Goal: Information Seeking & Learning: Check status

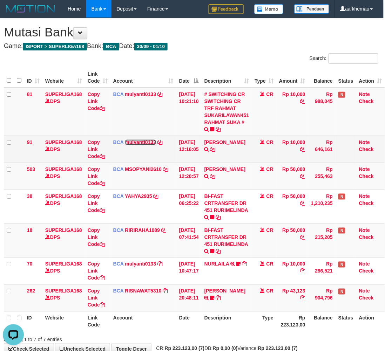
click at [140, 140] on link "mulyanti0133" at bounding box center [140, 143] width 31 height 6
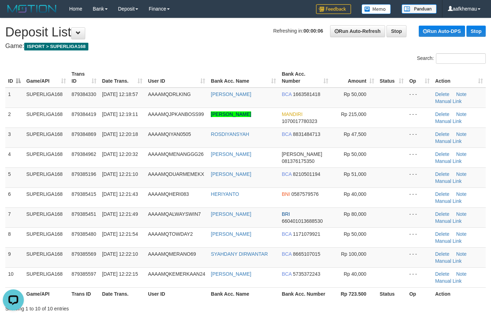
click at [159, 44] on h4 "Game: ISPORT > SUPERLIGA168" at bounding box center [245, 46] width 480 height 7
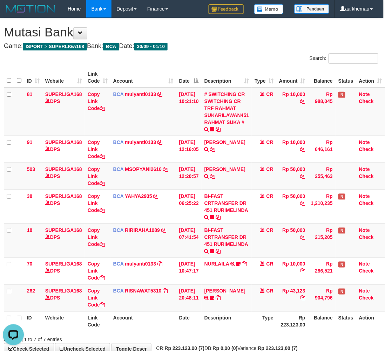
click at [237, 46] on h4 "Game: ISPORT > SUPERLIGA168 Bank: BCA Date: 30/09 - 01/10" at bounding box center [191, 46] width 375 height 7
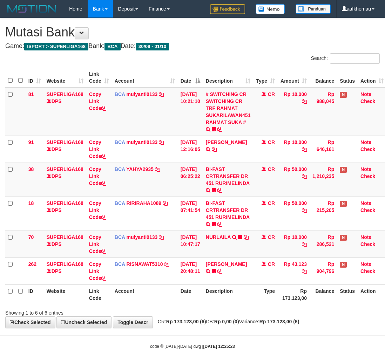
scroll to position [0, 6]
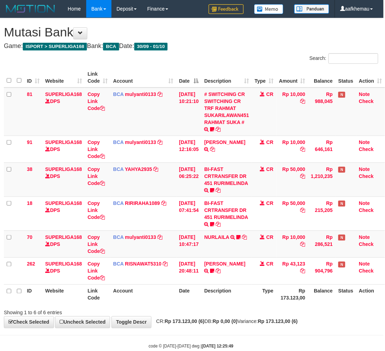
click at [239, 46] on h4 "Game: ISPORT > SUPERLIGA168 Bank: BCA Date: 30/09 - 01/10" at bounding box center [191, 46] width 375 height 7
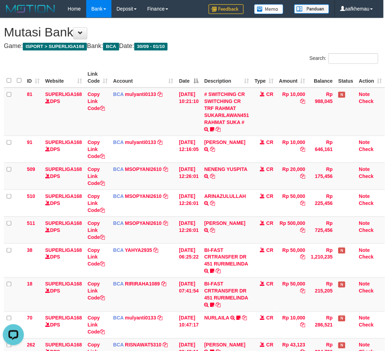
click at [282, 55] on div "Search:" at bounding box center [287, 59] width 182 height 12
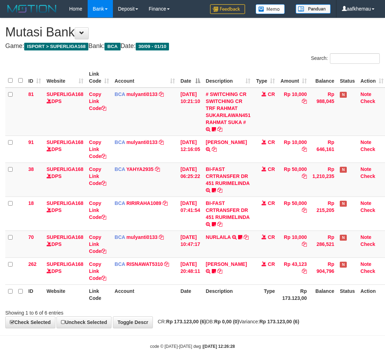
scroll to position [0, 6]
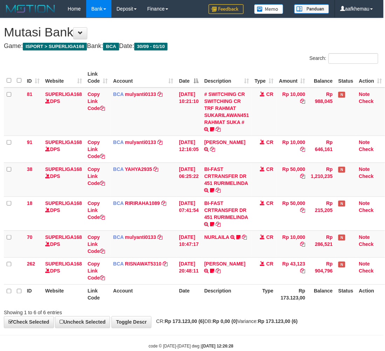
click at [287, 310] on div "Showing 1 to 6 of 6 entries" at bounding box center [191, 312] width 385 height 10
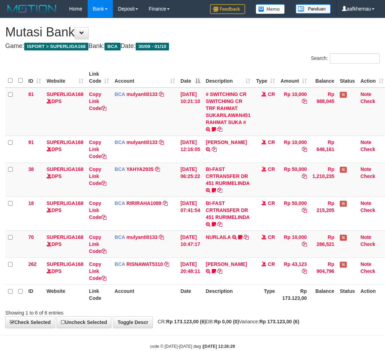
scroll to position [0, 6]
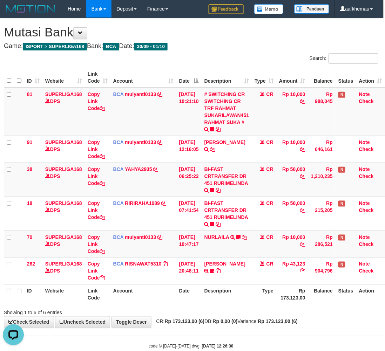
drag, startPoint x: 237, startPoint y: 39, endPoint x: 241, endPoint y: 38, distance: 3.6
click at [238, 39] on h1 "Mutasi Bank" at bounding box center [191, 32] width 375 height 14
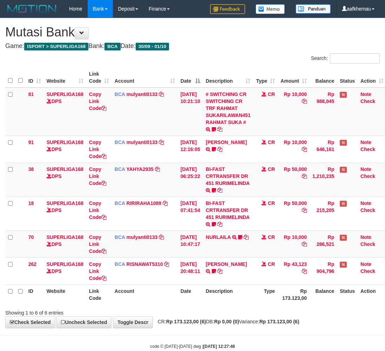
scroll to position [0, 6]
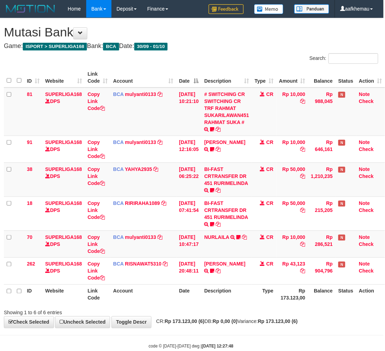
click at [265, 35] on h1 "Mutasi Bank" at bounding box center [191, 32] width 375 height 14
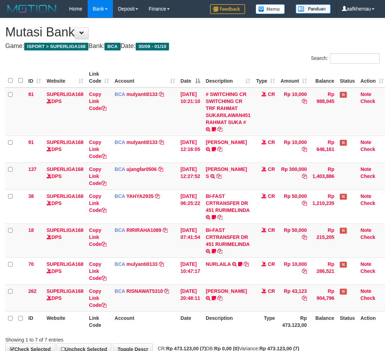
scroll to position [0, 6]
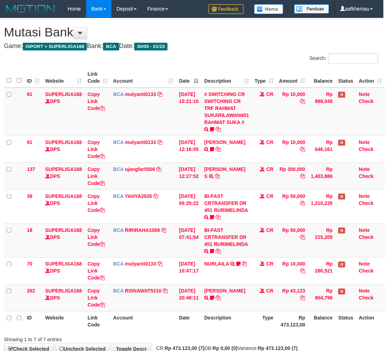
click at [227, 46] on h4 "Game: ISPORT > SUPERLIGA168 Bank: BCA Date: 30/09 - 01/10" at bounding box center [191, 46] width 375 height 7
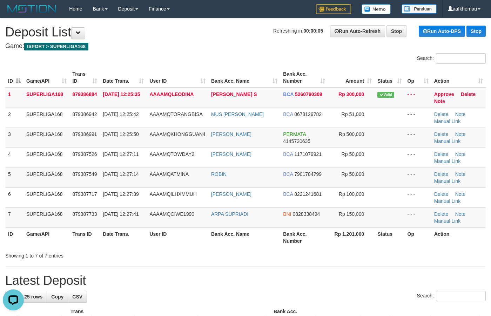
click at [175, 32] on h1 "Refreshing in: 00:00:05 Run Auto-Refresh Stop Run Auto-DPS Stop Deposit List" at bounding box center [245, 32] width 480 height 14
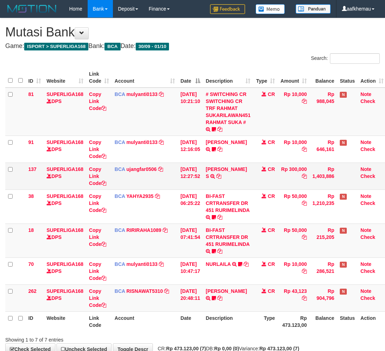
scroll to position [0, 6]
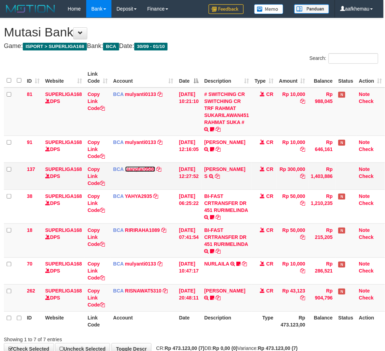
click at [139, 171] on link "ujangfar0506" at bounding box center [140, 170] width 30 height 6
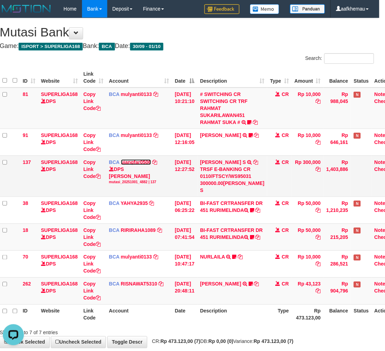
scroll to position [0, 0]
click at [253, 165] on icon at bounding box center [255, 162] width 5 height 5
click at [224, 52] on div "**********" at bounding box center [186, 183] width 385 height 330
click at [272, 35] on h1 "Mutasi Bank" at bounding box center [187, 32] width 375 height 14
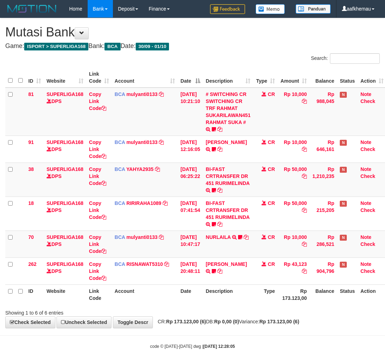
click at [256, 290] on th "Type" at bounding box center [265, 295] width 25 height 20
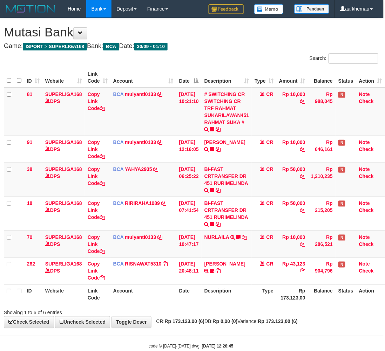
click at [218, 32] on h1 "Mutasi Bank" at bounding box center [191, 32] width 375 height 14
click at [273, 43] on h4 "Game: ISPORT > SUPERLIGA168 Bank: BCA Date: 30/09 - 01/10" at bounding box center [191, 46] width 375 height 7
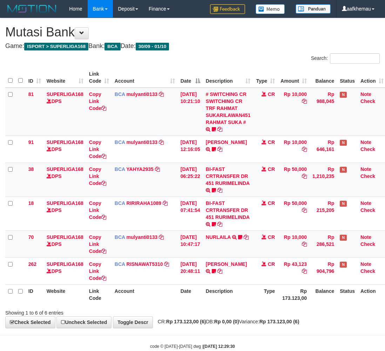
scroll to position [0, 6]
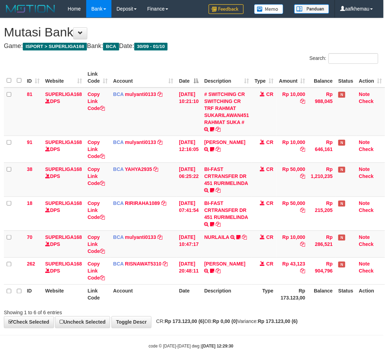
click at [226, 34] on h1 "Mutasi Bank" at bounding box center [191, 32] width 375 height 14
click at [239, 34] on h1 "Mutasi Bank" at bounding box center [191, 32] width 375 height 14
click at [254, 43] on h4 "Game: ISPORT > SUPERLIGA168 Bank: BCA Date: 30/09 - 01/10" at bounding box center [191, 46] width 375 height 7
click at [276, 56] on div "Search:" at bounding box center [287, 59] width 182 height 12
click at [238, 41] on div "**********" at bounding box center [191, 173] width 385 height 310
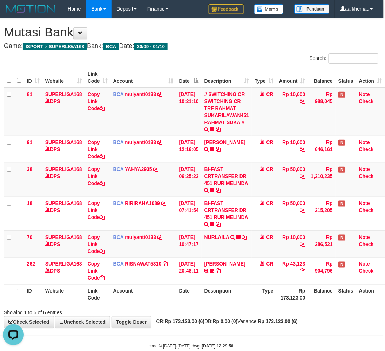
click at [280, 43] on h4 "Game: ISPORT > SUPERLIGA168 Bank: BCA Date: 30/09 - 01/10" at bounding box center [191, 46] width 375 height 7
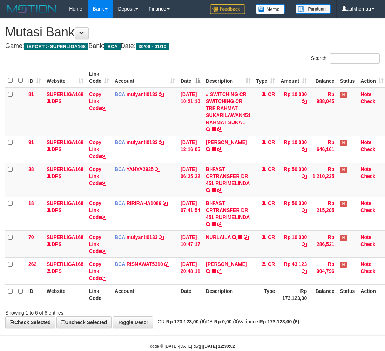
scroll to position [0, 6]
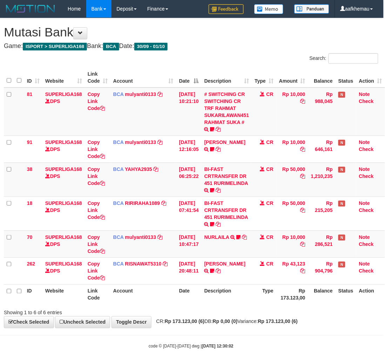
click at [251, 297] on th "Description" at bounding box center [227, 295] width 51 height 20
click at [201, 49] on h4 "Game: ISPORT > SUPERLIGA168 Bank: BCA Date: 30/09 - 01/10" at bounding box center [191, 46] width 375 height 7
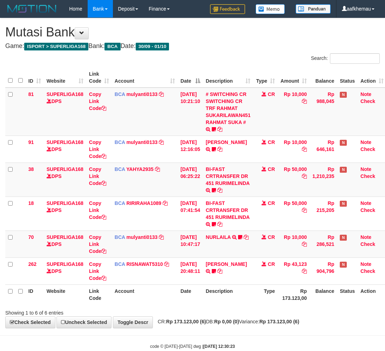
scroll to position [0, 6]
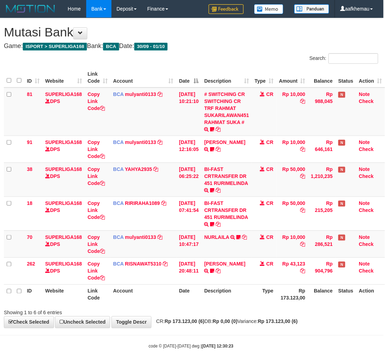
click at [241, 302] on th "Description" at bounding box center [227, 295] width 51 height 20
click at [267, 43] on h4 "Game: ISPORT > SUPERLIGA168 Bank: BCA Date: 30/09 - 01/10" at bounding box center [191, 46] width 375 height 7
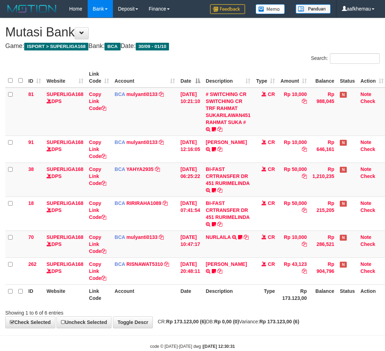
scroll to position [0, 6]
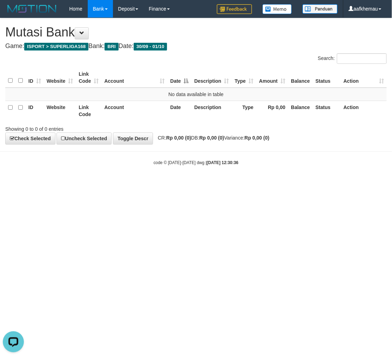
drag, startPoint x: 270, startPoint y: 196, endPoint x: 235, endPoint y: 151, distance: 56.7
click at [269, 183] on html "Toggle navigation Home Bank Account List Load By Website Group [ISPORT] SUPERLI…" at bounding box center [196, 91] width 392 height 183
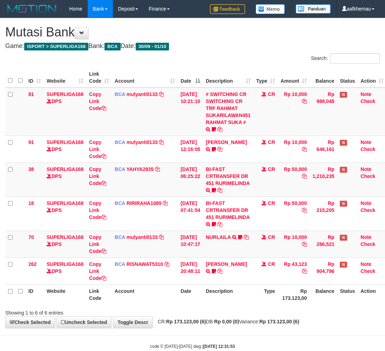
click at [210, 58] on div "Search:" at bounding box center [289, 59] width 182 height 12
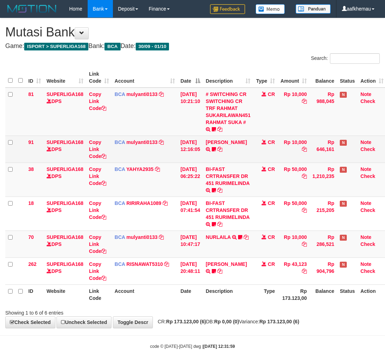
scroll to position [0, 6]
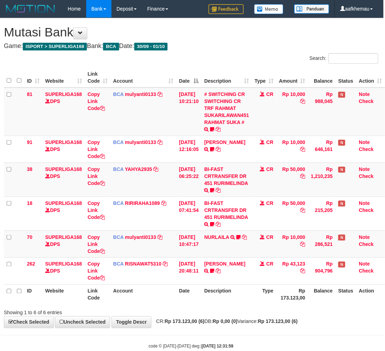
click at [190, 34] on h1 "Mutasi Bank" at bounding box center [191, 32] width 375 height 14
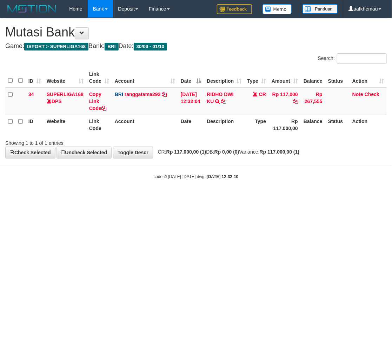
drag, startPoint x: 0, startPoint y: 0, endPoint x: 259, endPoint y: 215, distance: 336.5
click at [259, 197] on html "Toggle navigation Home Bank Account List Load By Website Group [ISPORT] SUPERLI…" at bounding box center [196, 98] width 392 height 197
click at [226, 101] on icon at bounding box center [223, 101] width 5 height 5
click at [144, 197] on html "Toggle navigation Home Bank Account List Load By Website Group [ISPORT] SUPERLI…" at bounding box center [196, 98] width 392 height 197
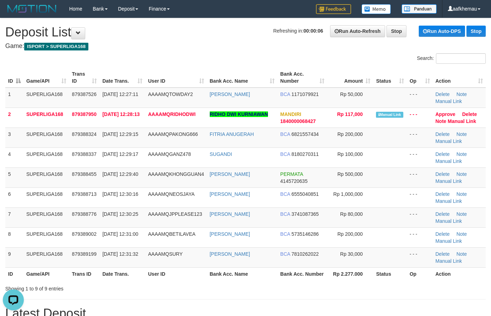
drag, startPoint x: 225, startPoint y: 30, endPoint x: 229, endPoint y: 27, distance: 5.2
click at [225, 30] on h1 "Refreshing in: 00:00:06 Run Auto-Refresh Stop Run Auto-DPS Stop Deposit List" at bounding box center [245, 32] width 480 height 14
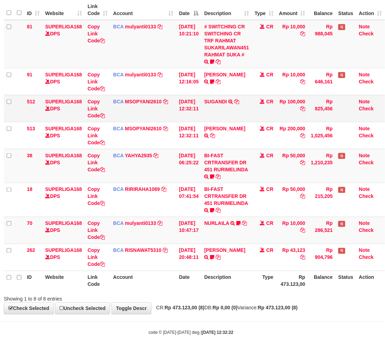
scroll to position [70, 6]
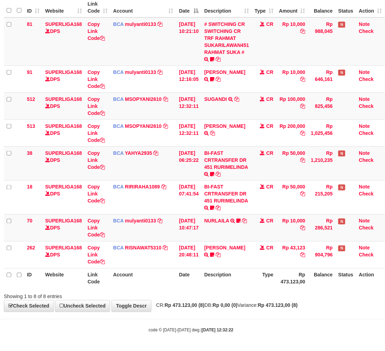
click at [257, 314] on body "Toggle navigation Home Bank Account List Load By Website Group [ISPORT] SUPERLI…" at bounding box center [191, 141] width 385 height 422
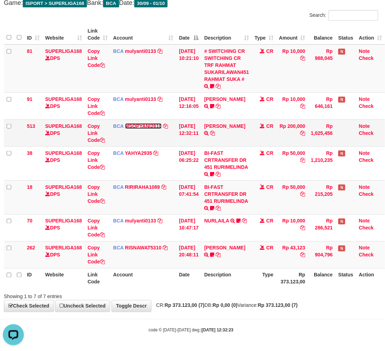
click at [129, 123] on link "MSOPYANI2610" at bounding box center [143, 126] width 37 height 6
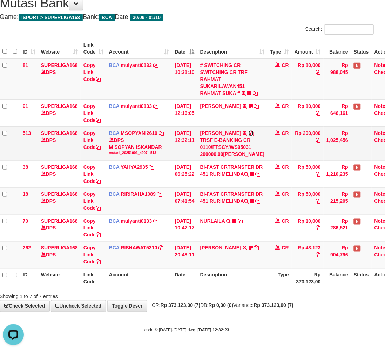
click at [249, 131] on icon at bounding box center [251, 133] width 5 height 5
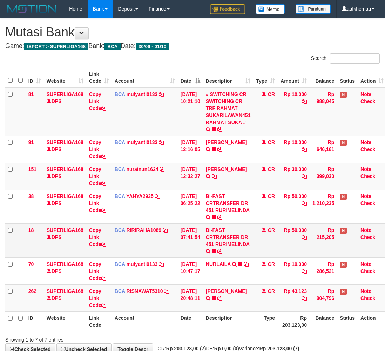
scroll to position [43, 6]
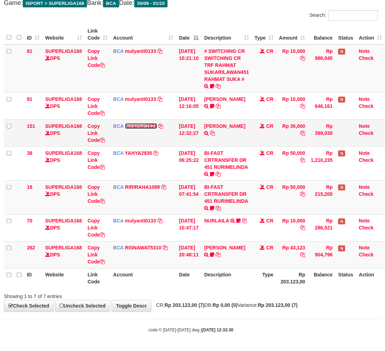
click at [132, 127] on link "nurainun1624" at bounding box center [141, 126] width 32 height 6
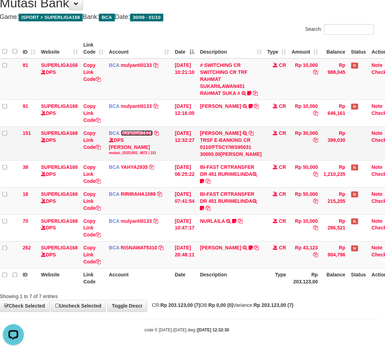
scroll to position [0, 0]
click at [249, 131] on icon at bounding box center [251, 133] width 5 height 5
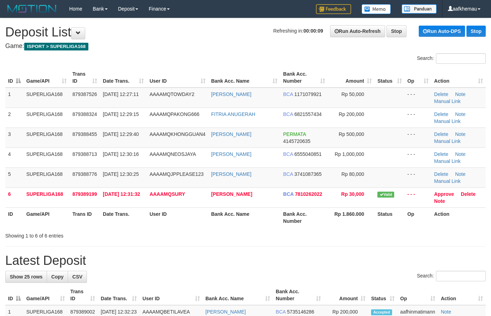
click at [205, 43] on h4 "Game: ISPORT > SUPERLIGA168" at bounding box center [245, 46] width 480 height 7
drag, startPoint x: 274, startPoint y: 95, endPoint x: 203, endPoint y: 96, distance: 70.9
click at [203, 96] on tr "1 SUPERLIGA168 879387526 [DATE] 12:27:11 AAAAMQTOWDAY2 [PERSON_NAME] BCA 117107…" at bounding box center [245, 98] width 480 height 20
click at [190, 57] on div "Search:" at bounding box center [245, 59] width 491 height 12
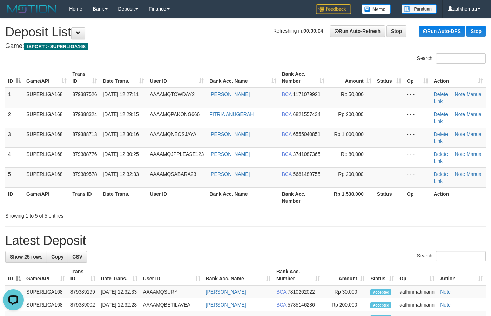
click at [201, 34] on h1 "Refreshing in: 00:00:04 Run Auto-Refresh Stop Run Auto-DPS Stop Deposit List" at bounding box center [245, 32] width 480 height 14
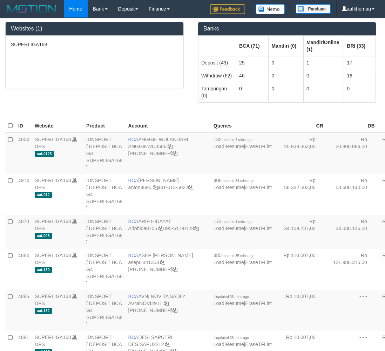
scroll to position [459, 0]
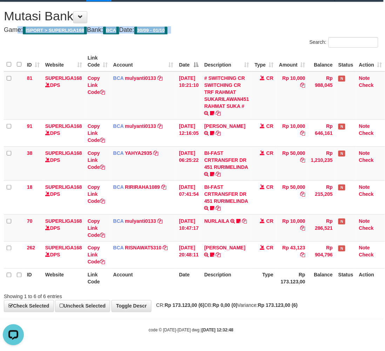
click at [267, 25] on div "**********" at bounding box center [191, 157] width 385 height 310
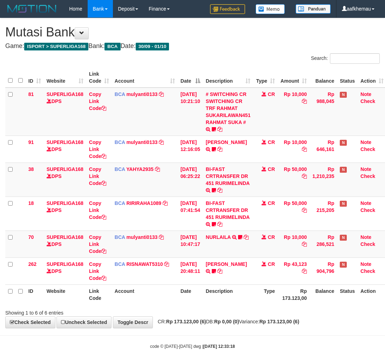
scroll to position [16, 6]
click at [287, 319] on strong "Rp 173.123,00 (6)" at bounding box center [280, 322] width 40 height 6
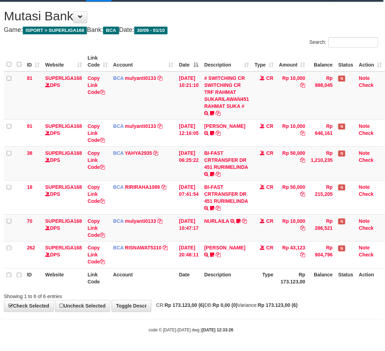
click at [236, 27] on h4 "Game: ISPORT > SUPERLIGA168 Bank: BCA Date: 30/09 - 01/10" at bounding box center [191, 30] width 375 height 7
click at [262, 14] on h1 "Mutasi Bank" at bounding box center [191, 16] width 375 height 14
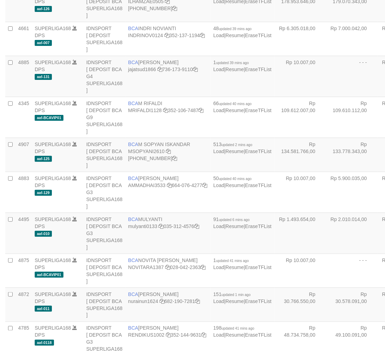
scroll to position [461, 0]
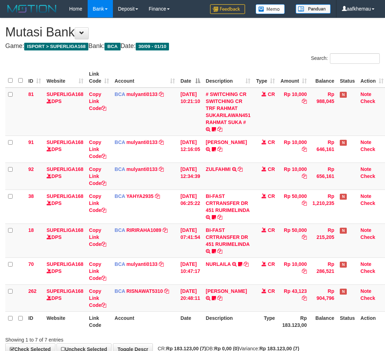
scroll to position [36, 6]
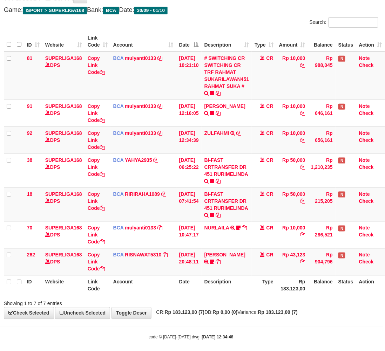
click at [261, 296] on div "ID Website Link Code Account Date Description Type Amount Balance Status Action…" at bounding box center [191, 163] width 385 height 268
click at [141, 131] on link "mulyanti0133" at bounding box center [140, 133] width 31 height 6
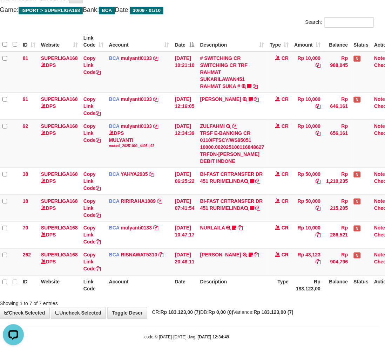
click at [262, 289] on th "Description" at bounding box center [232, 286] width 70 height 20
click at [263, 287] on th "Description" at bounding box center [232, 286] width 70 height 20
